Goal: Navigation & Orientation: Find specific page/section

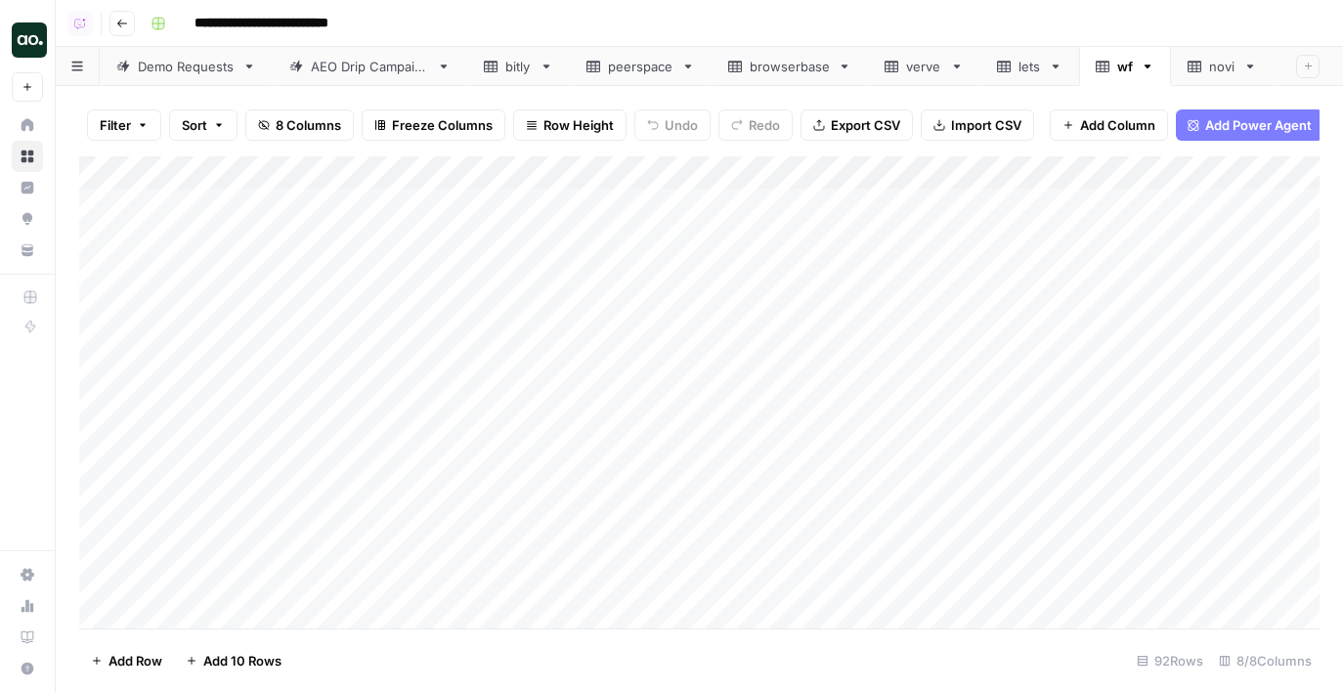
click at [191, 83] on link "Demo Requests" at bounding box center [186, 66] width 173 height 39
click at [235, 446] on div "Add Column" at bounding box center [699, 392] width 1241 height 472
type textarea "*****"
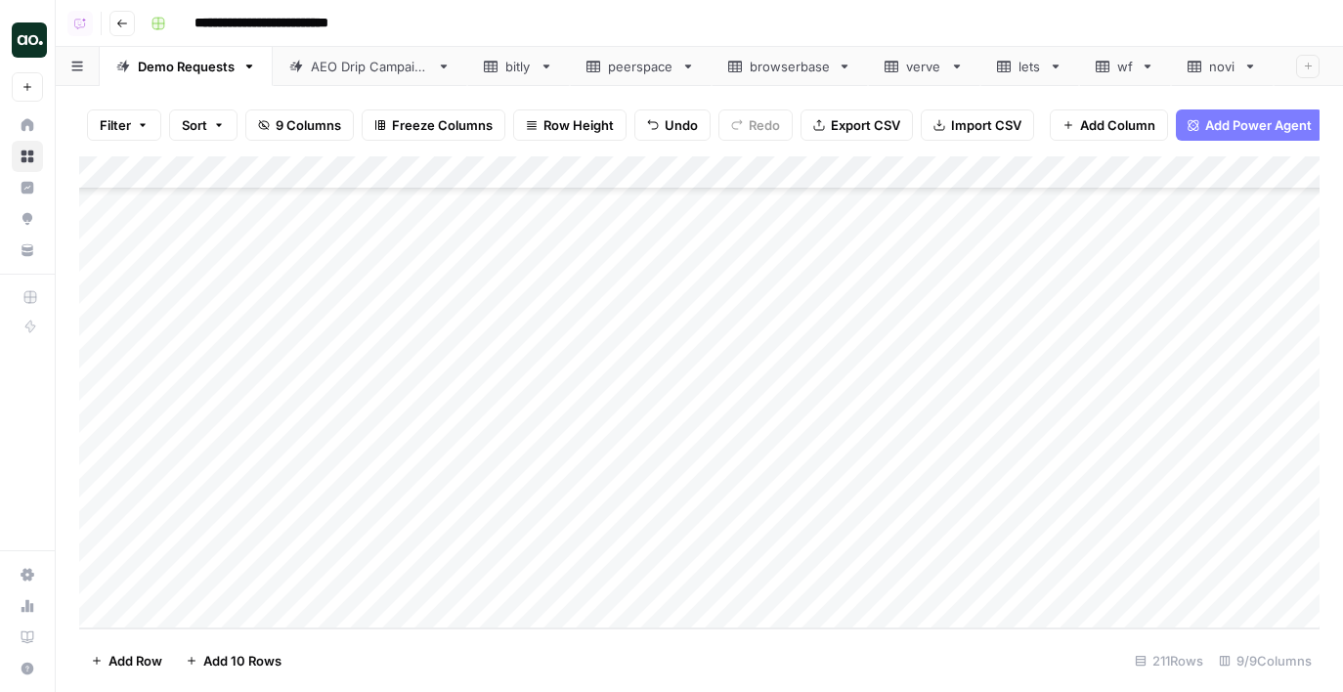
click at [313, 440] on div "Add Column" at bounding box center [699, 392] width 1241 height 472
click at [750, 443] on div "Add Column" at bounding box center [699, 392] width 1241 height 472
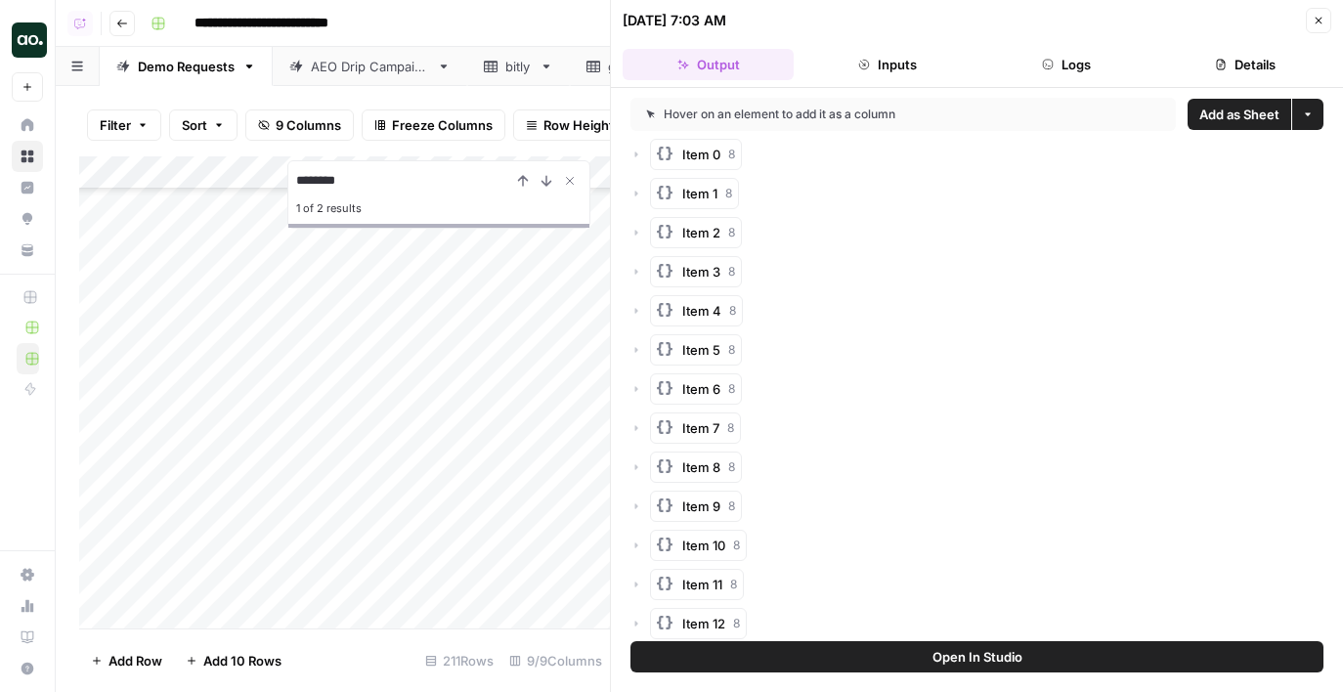
scroll to position [2826, 0]
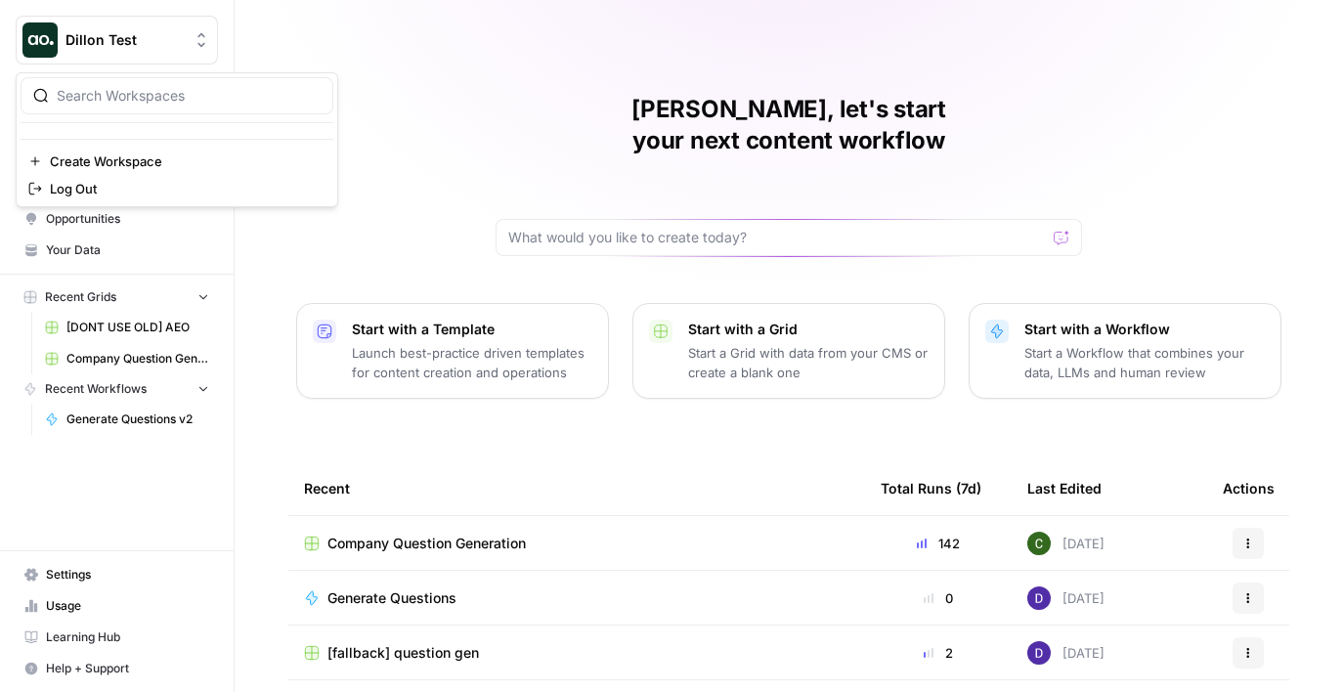
click at [100, 41] on span "Dillon Test" at bounding box center [125, 40] width 118 height 20
type input "kong"
click at [96, 140] on span "Kong" at bounding box center [189, 147] width 258 height 20
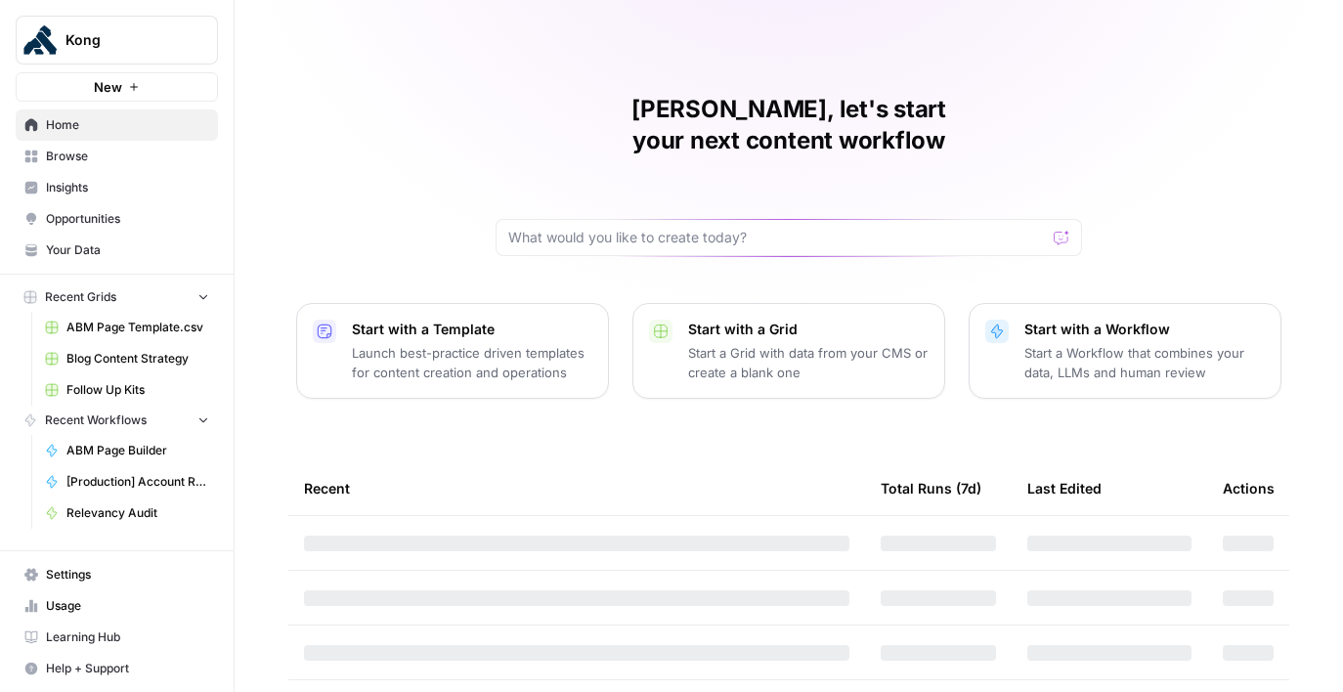
click at [95, 225] on span "Opportunities" at bounding box center [127, 219] width 163 height 18
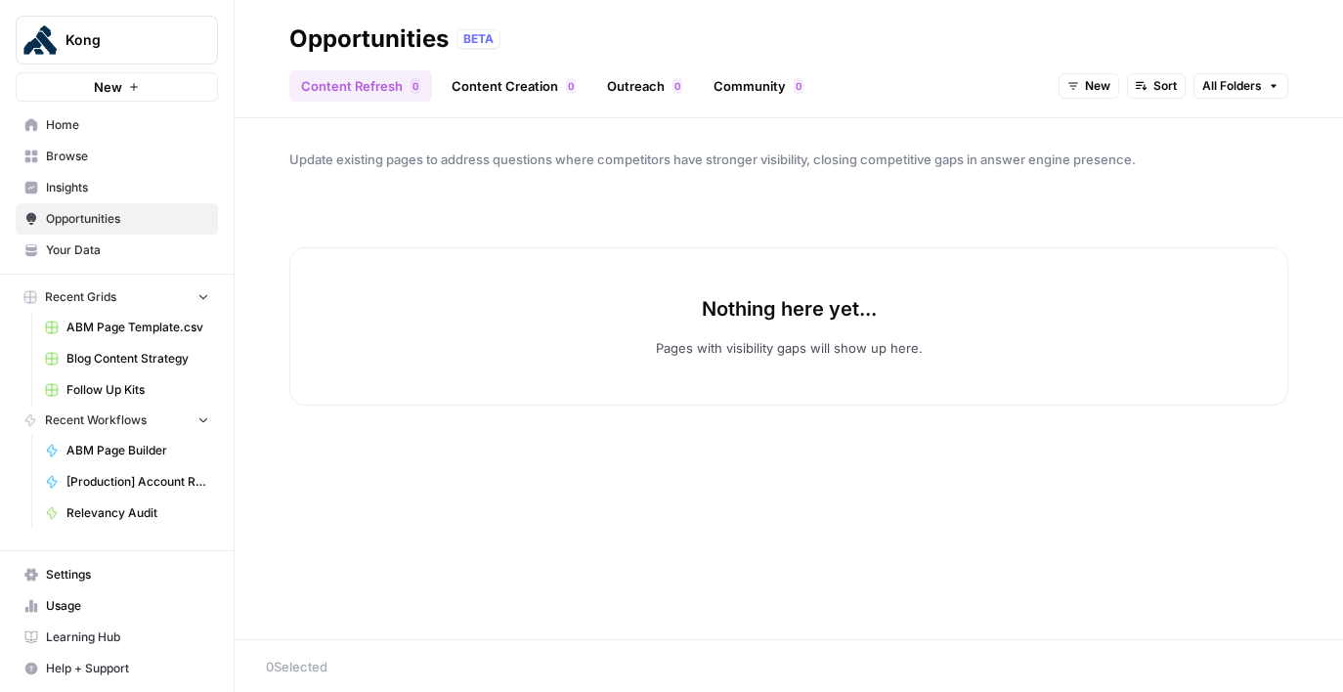
click at [89, 188] on span "Insights" at bounding box center [127, 188] width 163 height 18
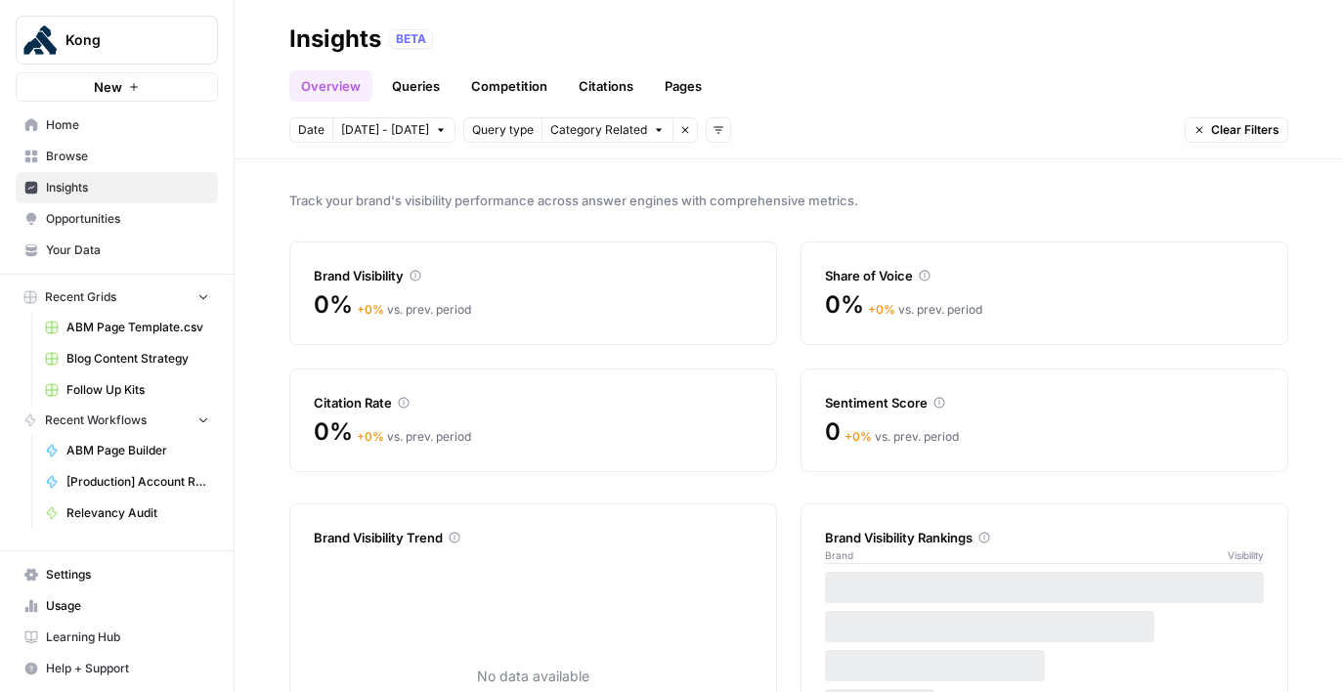
click at [428, 92] on link "Queries" at bounding box center [415, 85] width 71 height 31
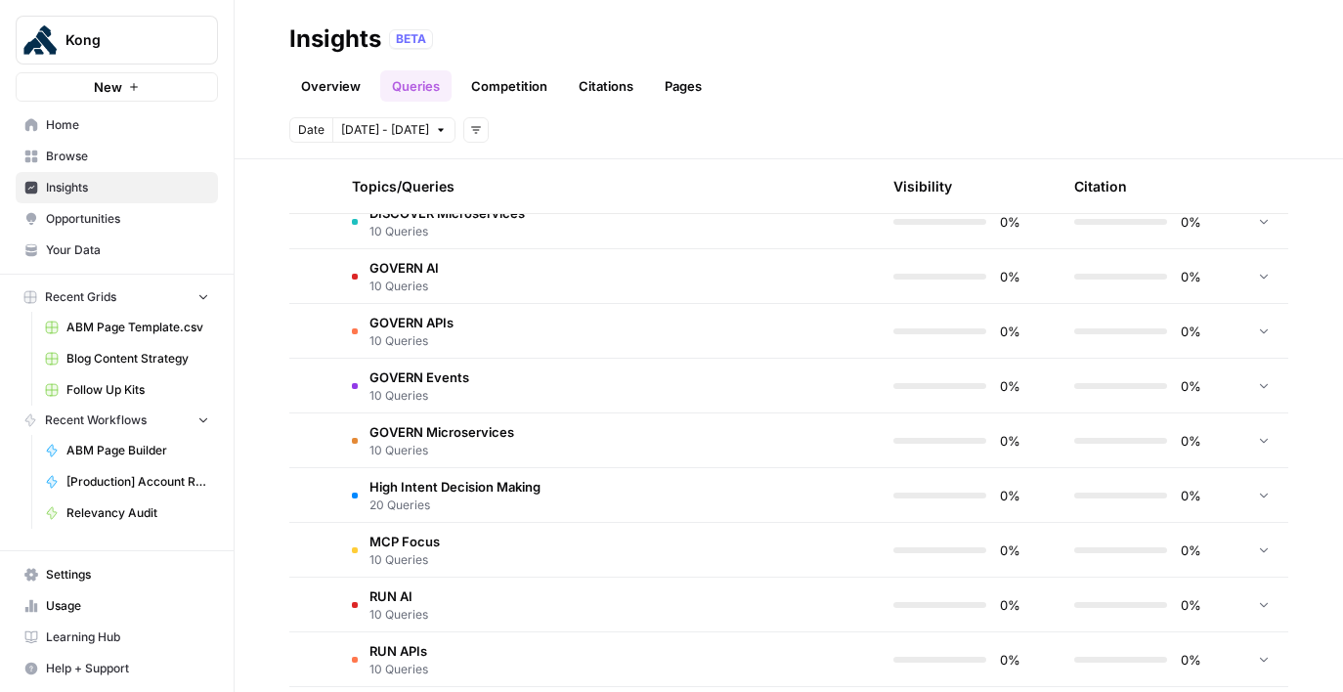
scroll to position [1652, 0]
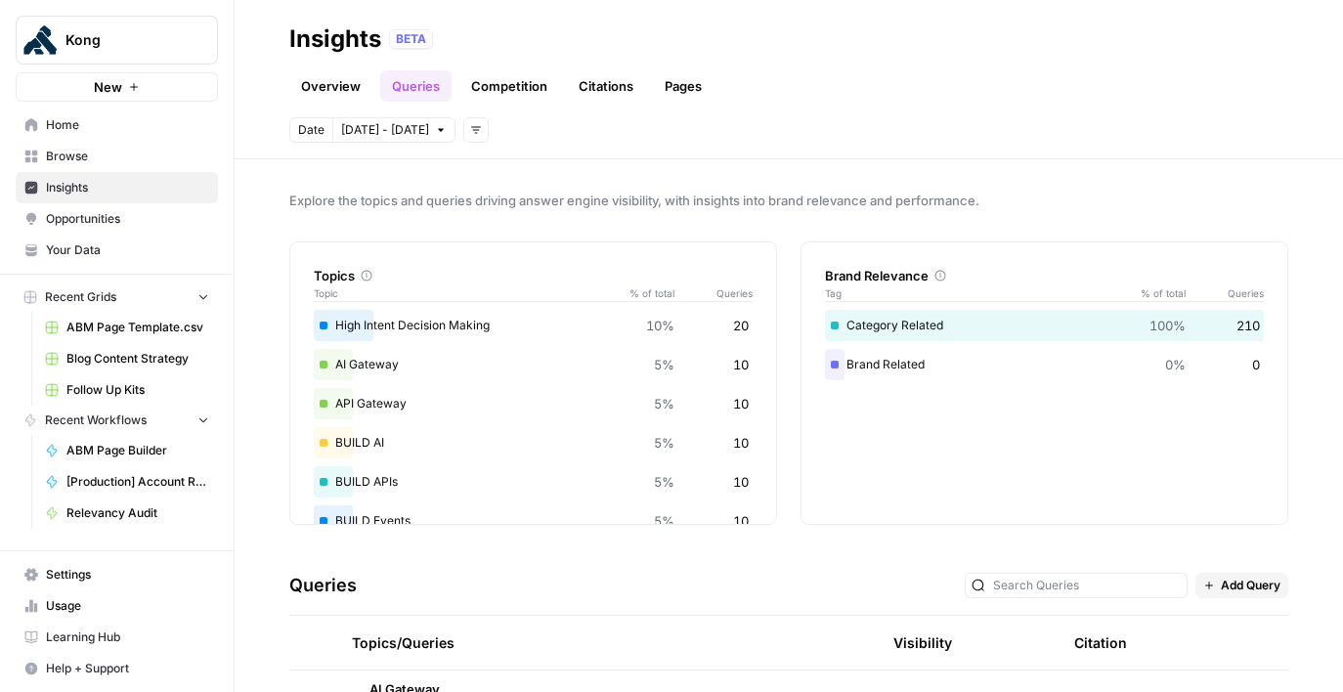
click at [333, 76] on link "Overview" at bounding box center [330, 85] width 83 height 31
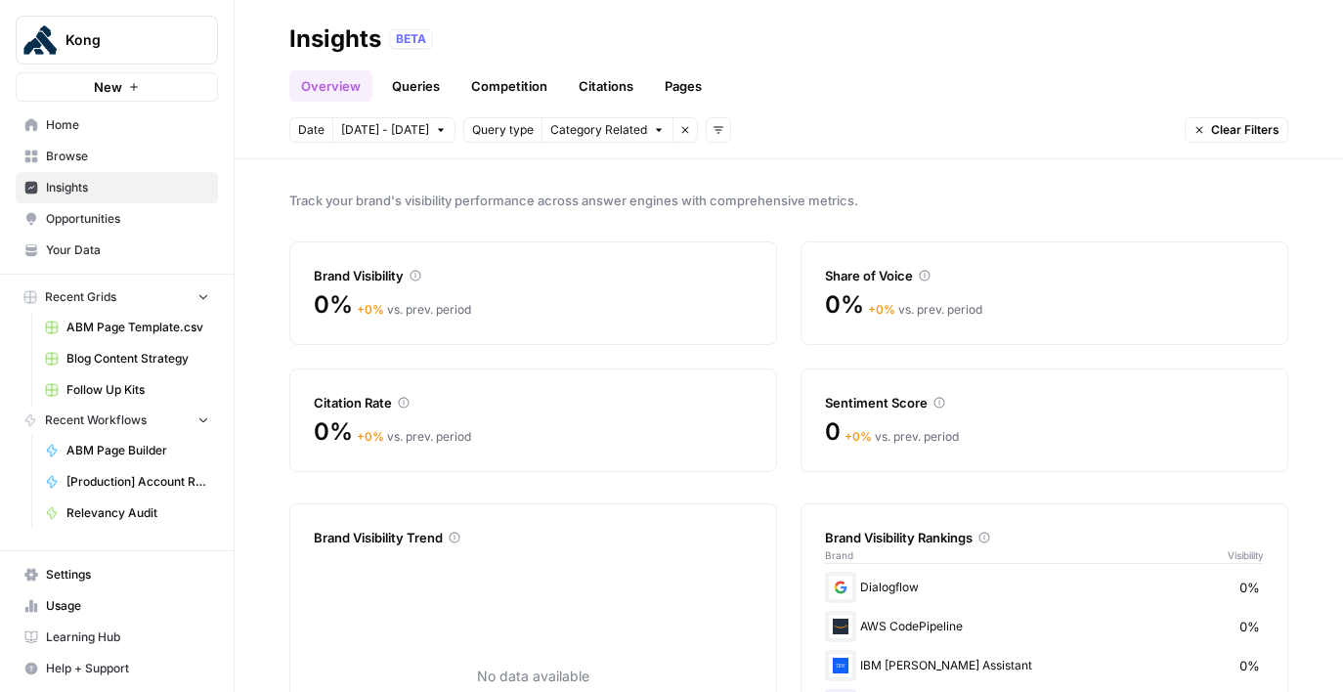
click at [120, 215] on span "Opportunities" at bounding box center [127, 219] width 163 height 18
